Goal: Task Accomplishment & Management: Manage account settings

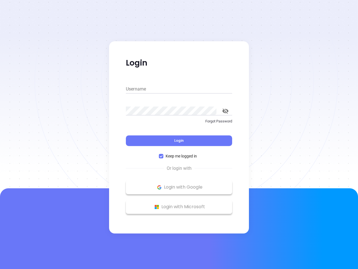
click at [179, 134] on div "Login" at bounding box center [179, 136] width 106 height 17
click at [179, 89] on input "Username" at bounding box center [179, 88] width 106 height 9
click at [225, 111] on icon "toggle password visibility" at bounding box center [225, 110] width 6 height 5
click at [179, 140] on span "Login" at bounding box center [179, 140] width 10 height 5
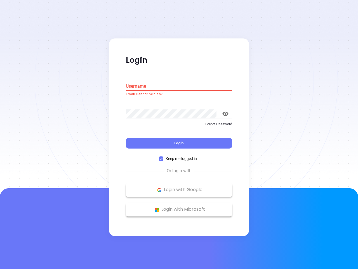
click at [179, 156] on span "Keep me logged in" at bounding box center [181, 159] width 36 height 6
click at [163, 156] on input "Keep me logged in" at bounding box center [161, 158] width 4 height 4
checkbox input "false"
click at [179, 187] on p "Login with Google" at bounding box center [179, 189] width 101 height 8
click at [179, 206] on p "Login with Microsoft" at bounding box center [179, 209] width 101 height 8
